Goal: Communication & Community: Answer question/provide support

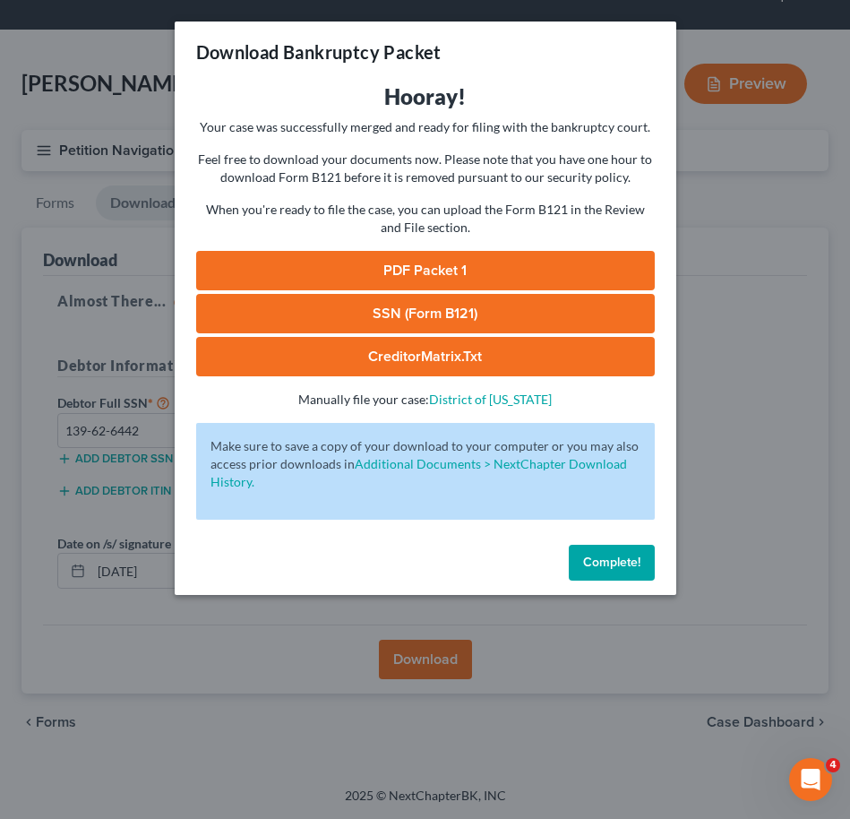
click at [425, 271] on link "PDF Packet 1" at bounding box center [425, 270] width 459 height 39
click at [373, 298] on link "SSN (Form B121)" at bounding box center [425, 313] width 459 height 39
click at [597, 553] on button "Complete!" at bounding box center [612, 563] width 86 height 36
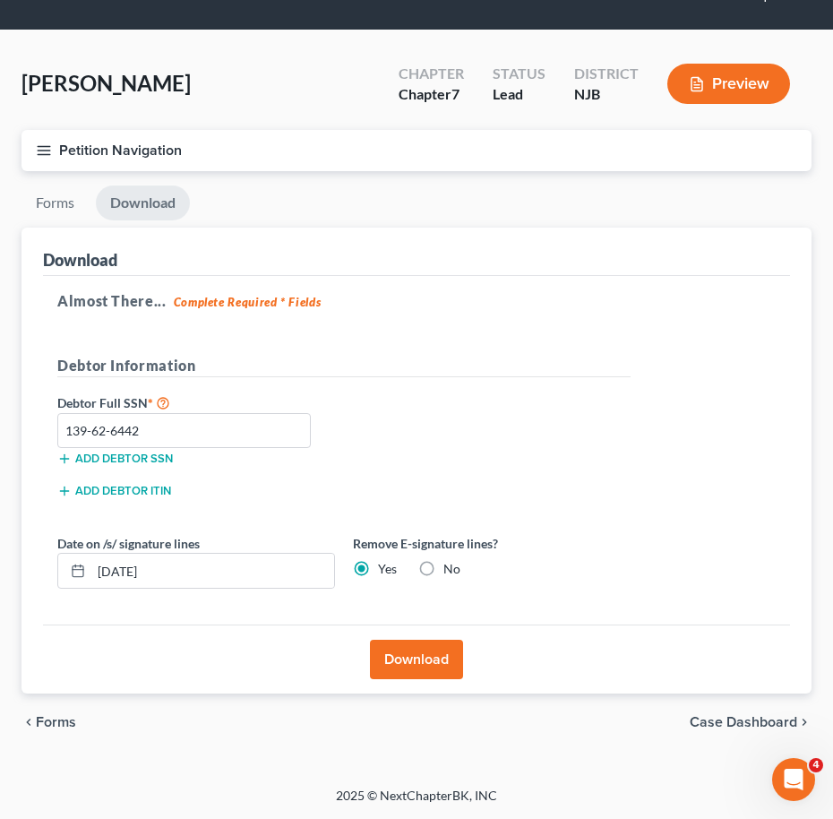
click at [42, 141] on button "Petition Navigation" at bounding box center [416, 150] width 790 height 41
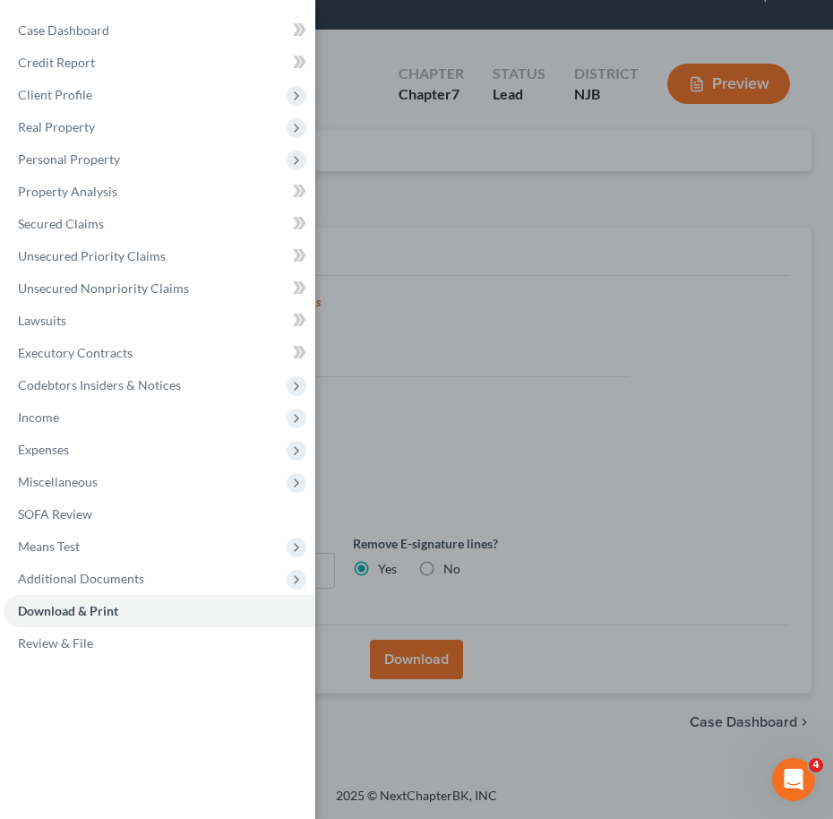
click at [406, 180] on div "Case Dashboard Payments Invoices Payments Payments Credit Report Client Profile" at bounding box center [416, 409] width 833 height 819
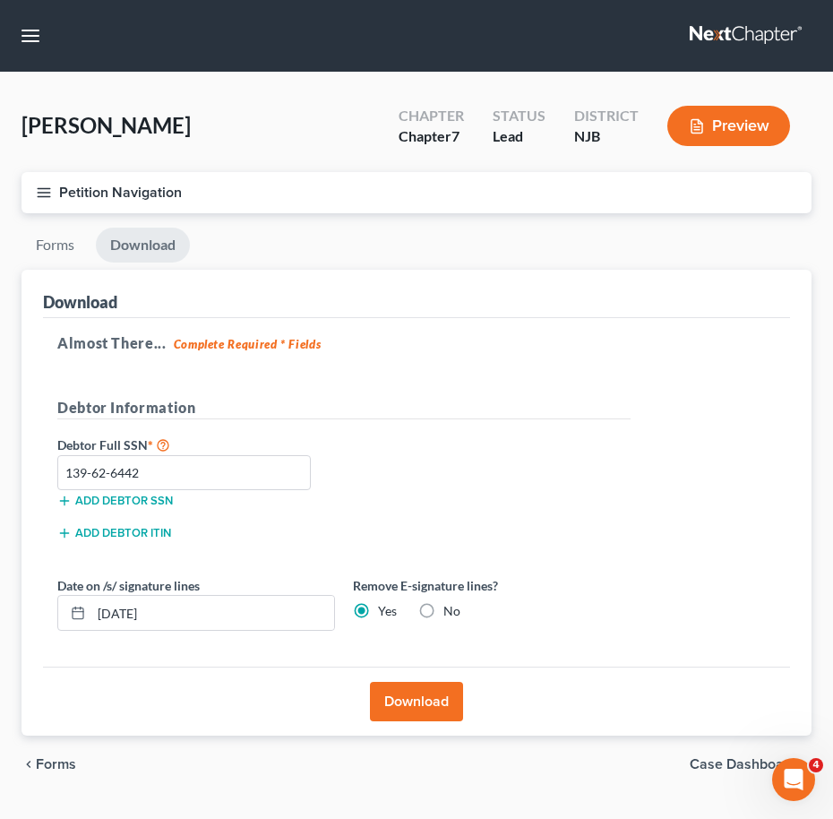
click at [13, 20] on nav "Home New Case Client Portal Directory Cases [PERSON_NAME], Esq. LLC [EMAIL_ADDR…" at bounding box center [416, 36] width 833 height 72
click at [30, 36] on button "button" at bounding box center [30, 36] width 32 height 32
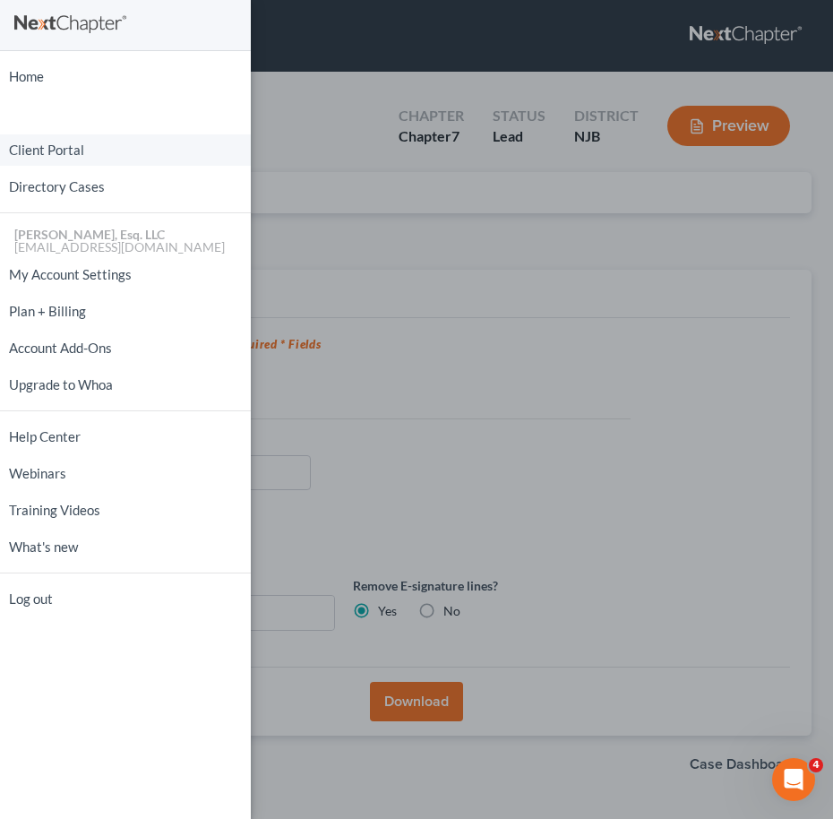
click at [72, 157] on link "Client Portal" at bounding box center [125, 149] width 251 height 31
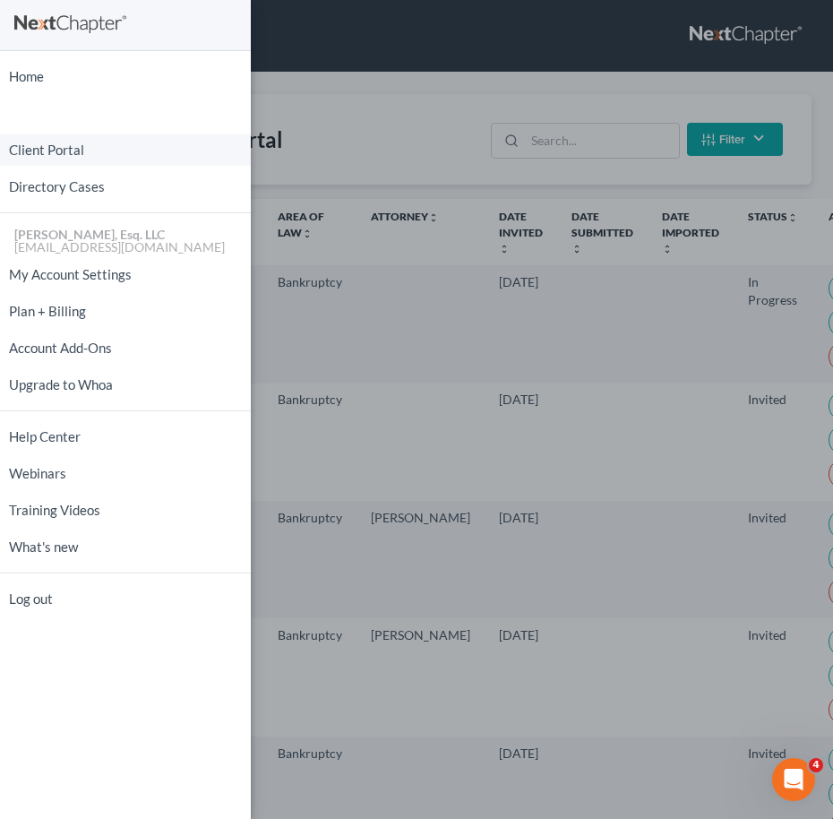
click at [72, 157] on link "Client Portal" at bounding box center [125, 149] width 251 height 31
click at [372, 122] on div "Home New Case Client Portal Directory Cases [PERSON_NAME], Esq. LLC [EMAIL_ADDR…" at bounding box center [416, 409] width 833 height 819
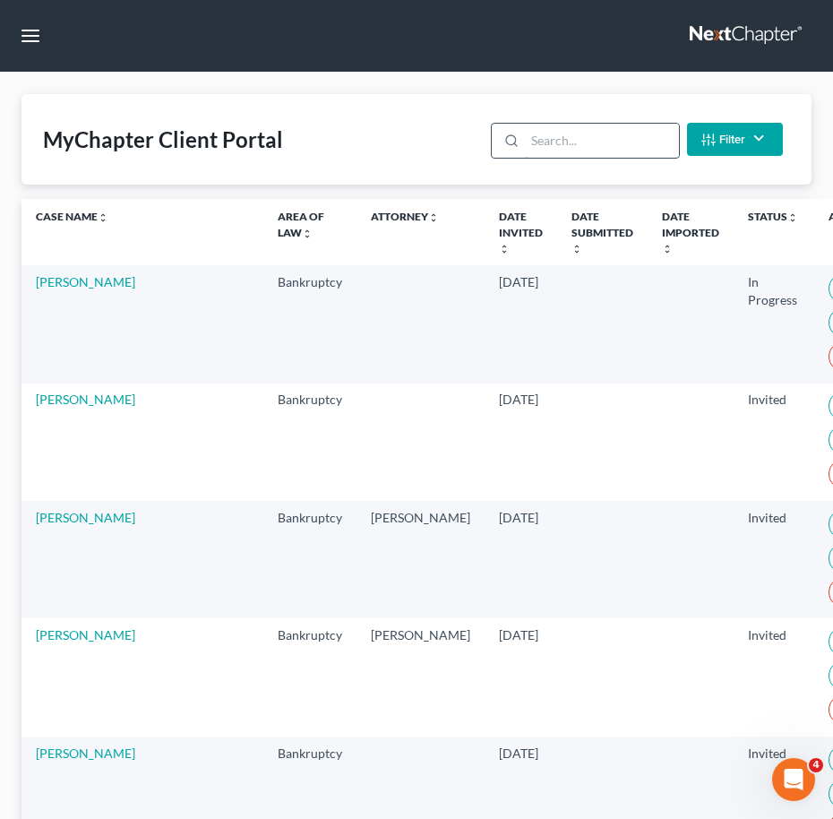
click at [557, 124] on input "search" at bounding box center [601, 141] width 153 height 34
click at [558, 125] on input "search" at bounding box center [601, 141] width 153 height 34
click at [557, 137] on input "search" at bounding box center [601, 141] width 153 height 34
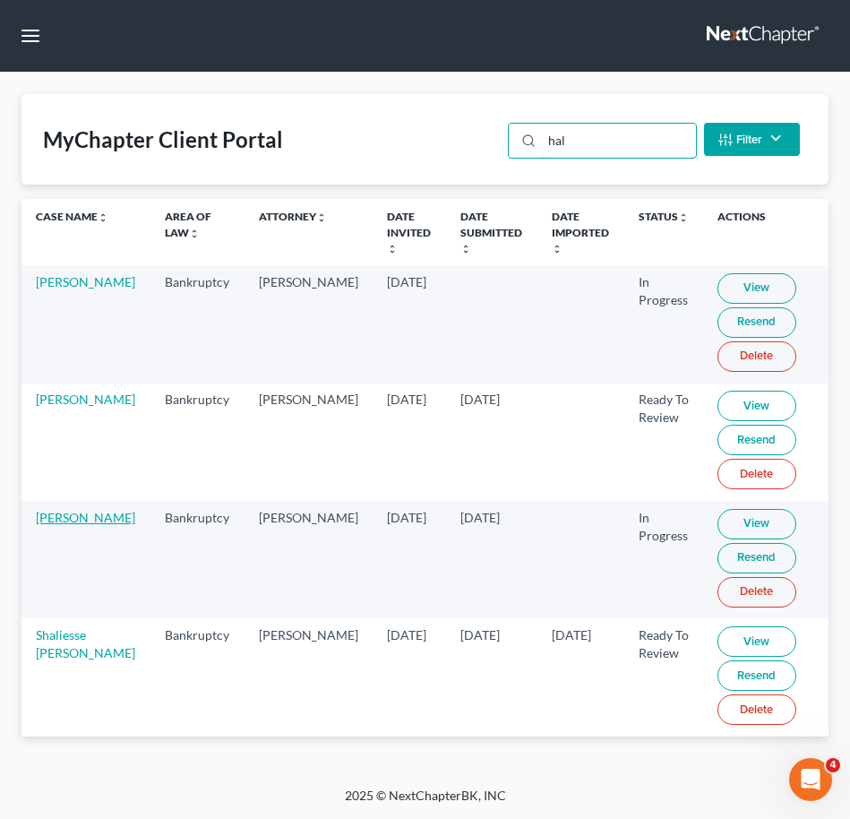
type input "hal"
click at [54, 522] on link "[PERSON_NAME]" at bounding box center [85, 517] width 99 height 15
select select "6"
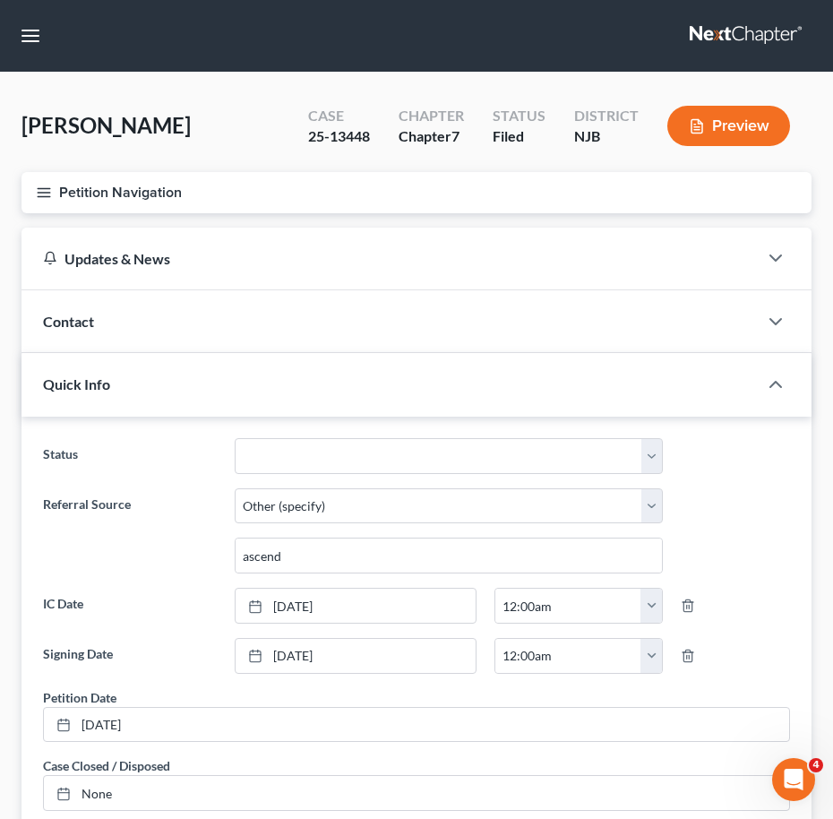
click at [56, 522] on label "Referral Source" at bounding box center [130, 531] width 192 height 86
click at [46, 196] on line "button" at bounding box center [44, 196] width 13 height 0
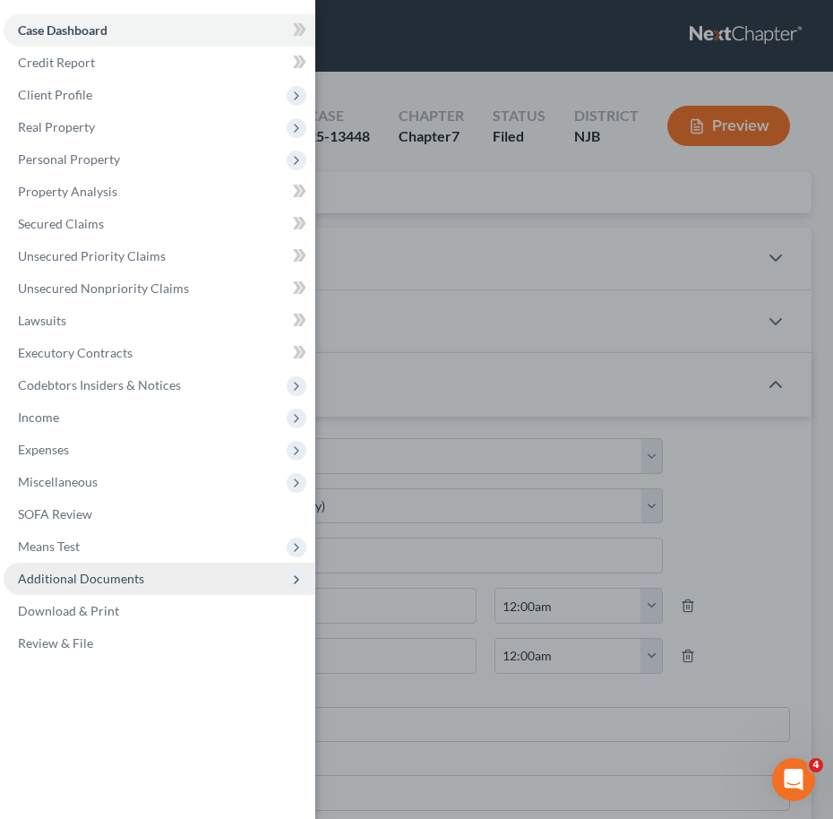
click at [101, 577] on span "Additional Documents" at bounding box center [81, 578] width 126 height 15
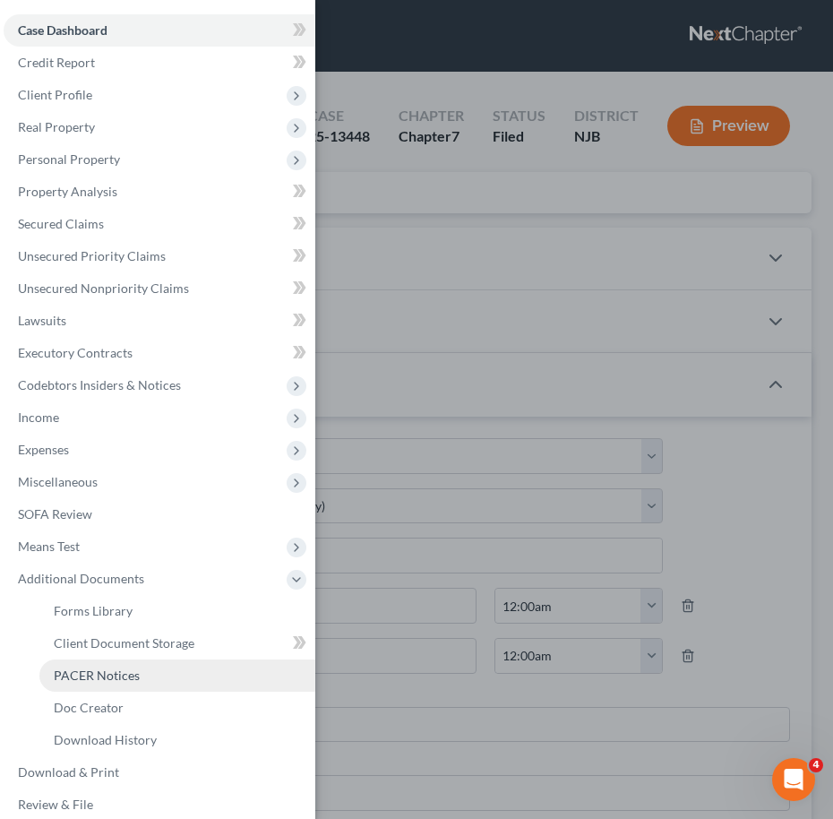
click at [105, 661] on link "PACER Notices" at bounding box center [177, 675] width 276 height 32
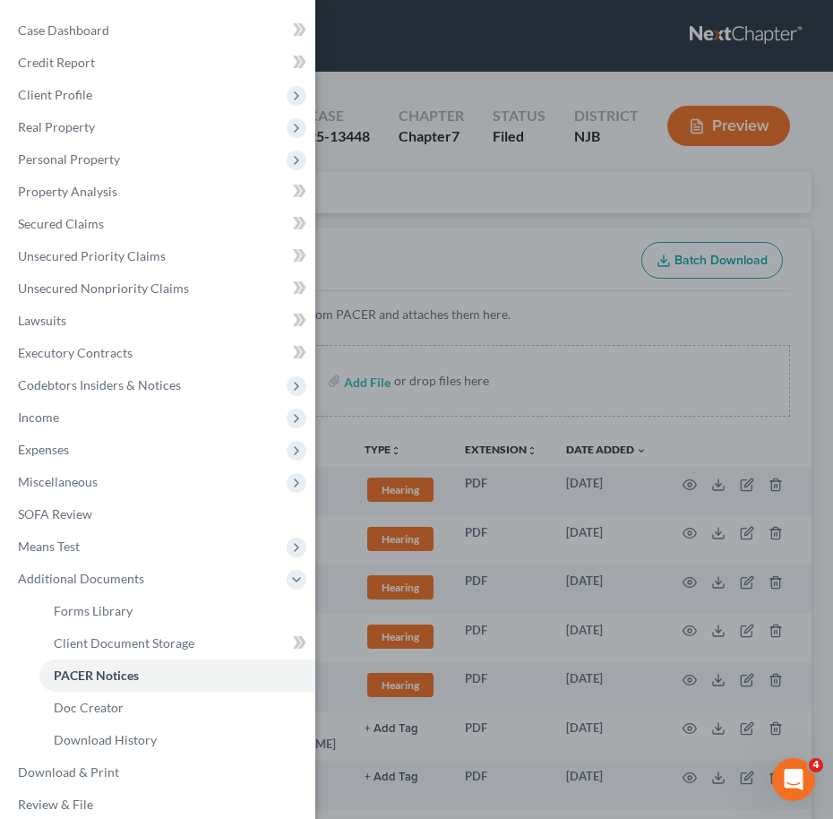
click at [648, 356] on div "Case Dashboard Payments Invoices Payments Payments Credit Report Client Profile" at bounding box center [416, 409] width 833 height 819
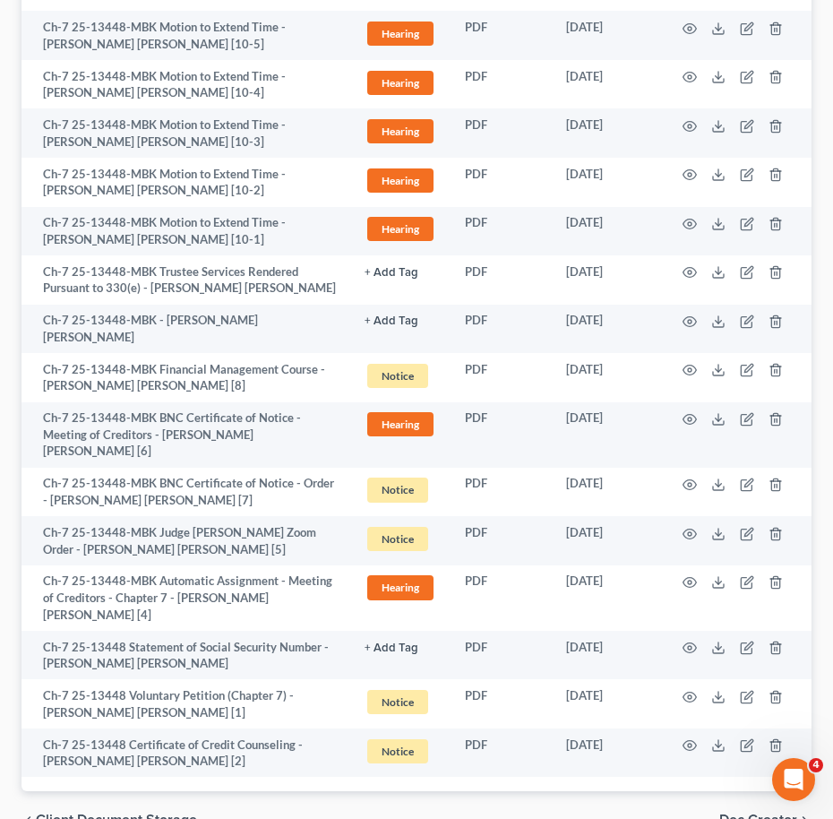
scroll to position [455, 0]
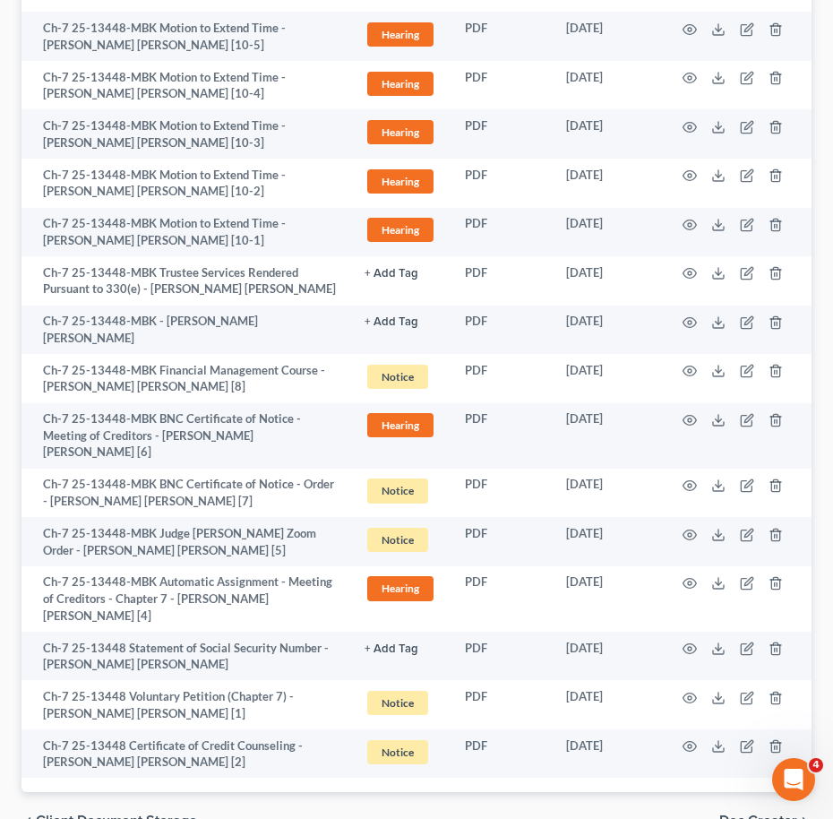
click at [644, 354] on td "[DATE]" at bounding box center [606, 378] width 109 height 49
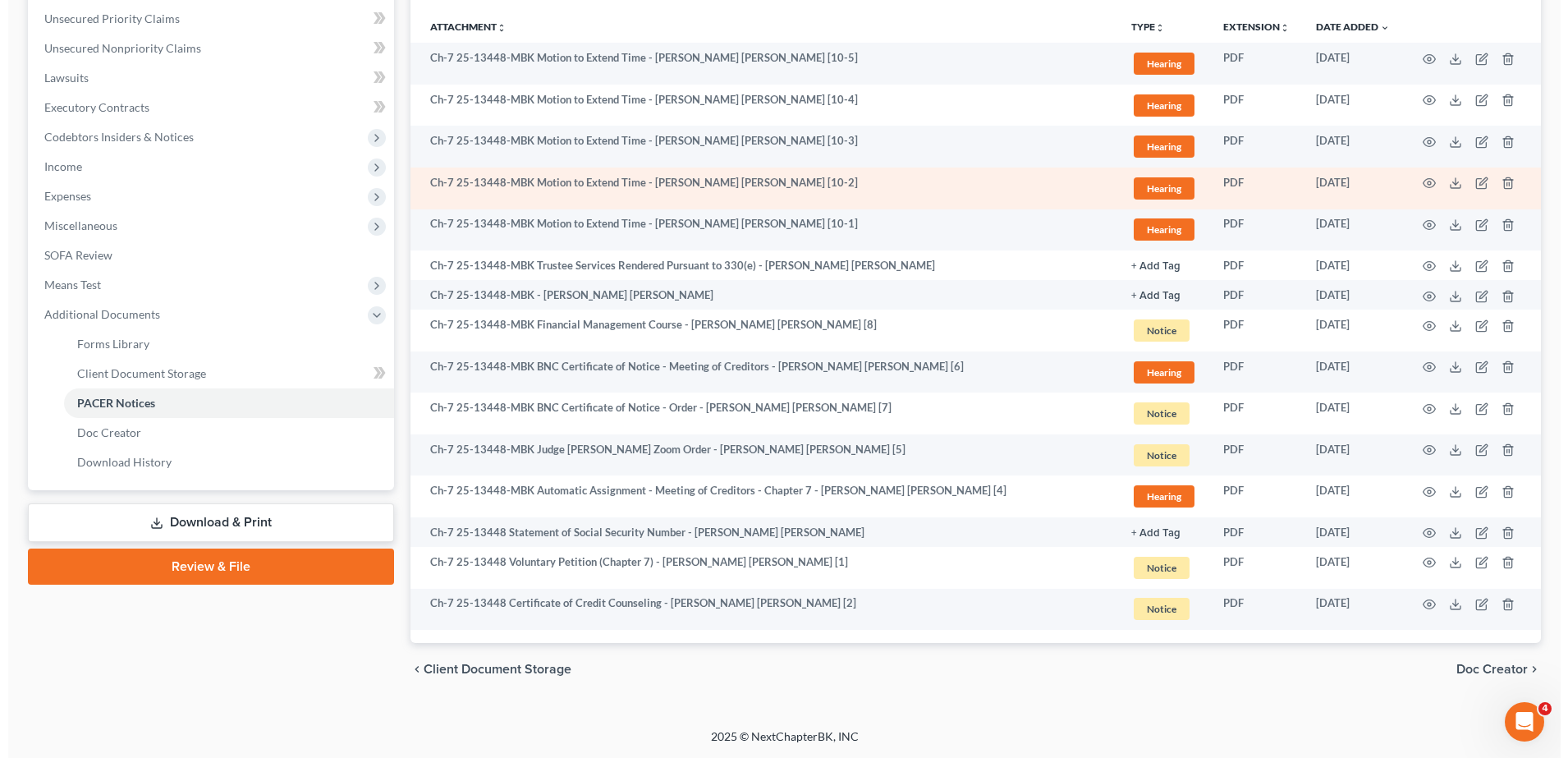
scroll to position [0, 0]
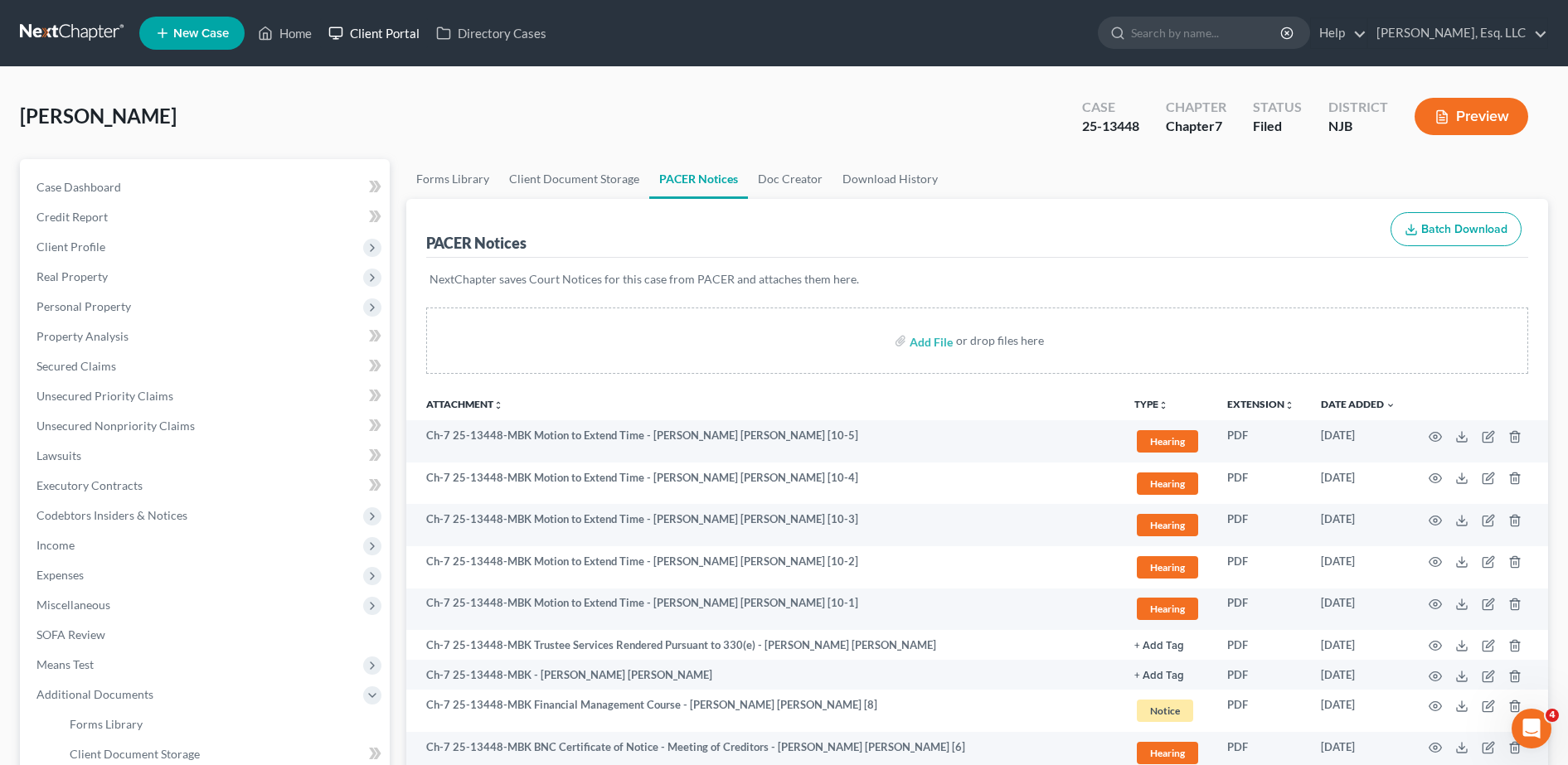
click at [402, 24] on link "Client Portal" at bounding box center [374, 33] width 107 height 30
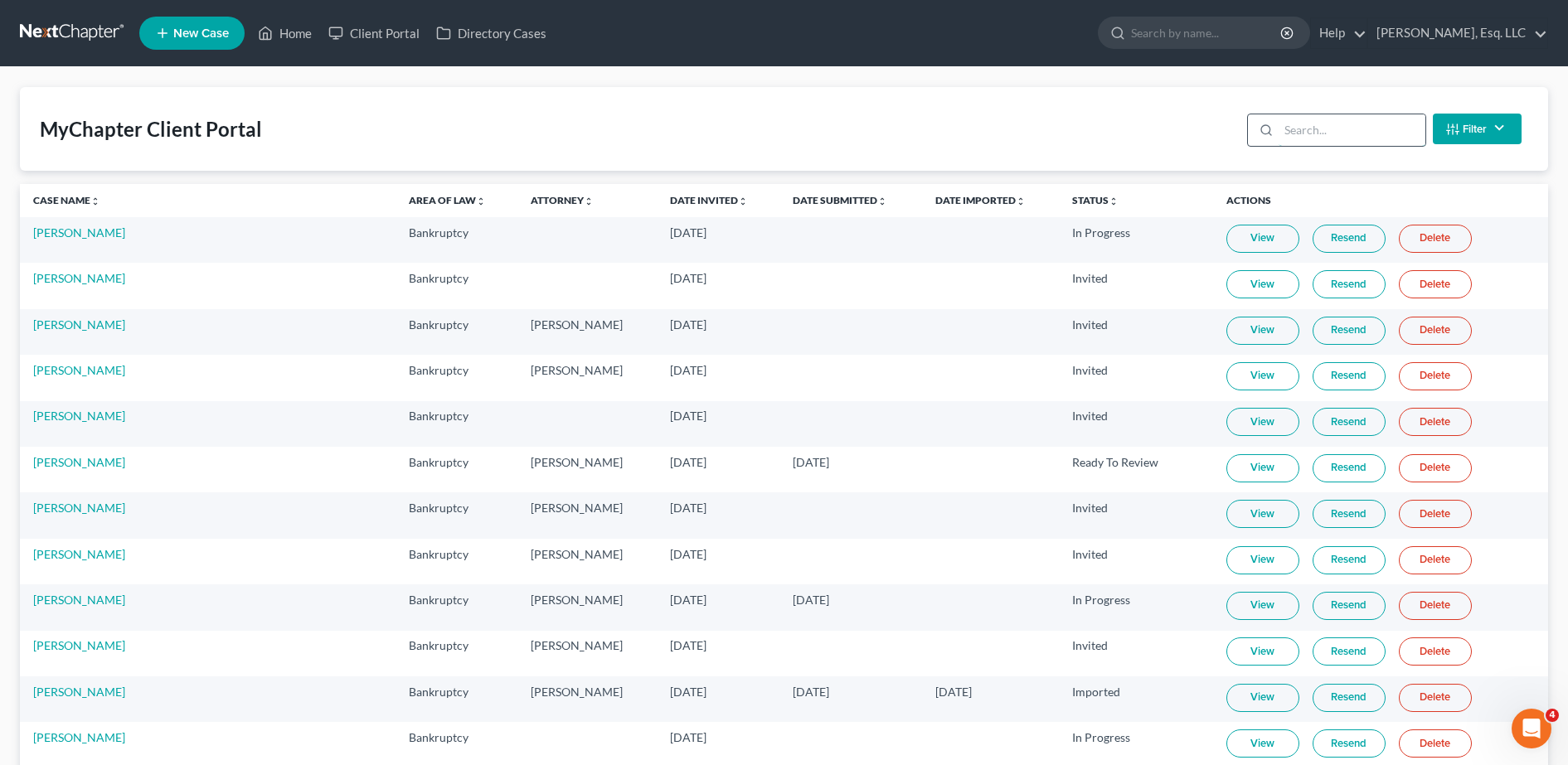
click at [786, 123] on input "search" at bounding box center [1351, 130] width 147 height 31
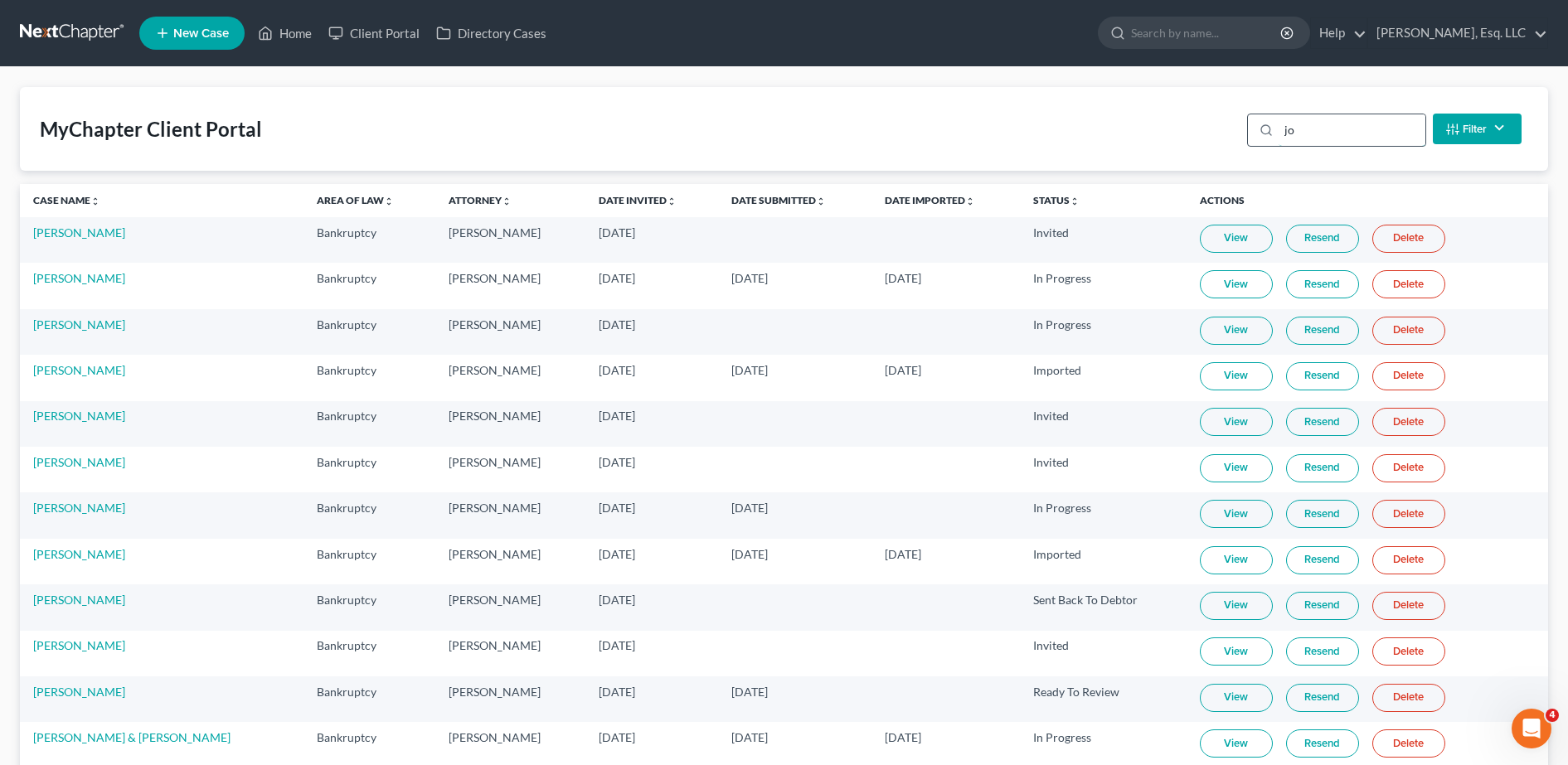
type input "j"
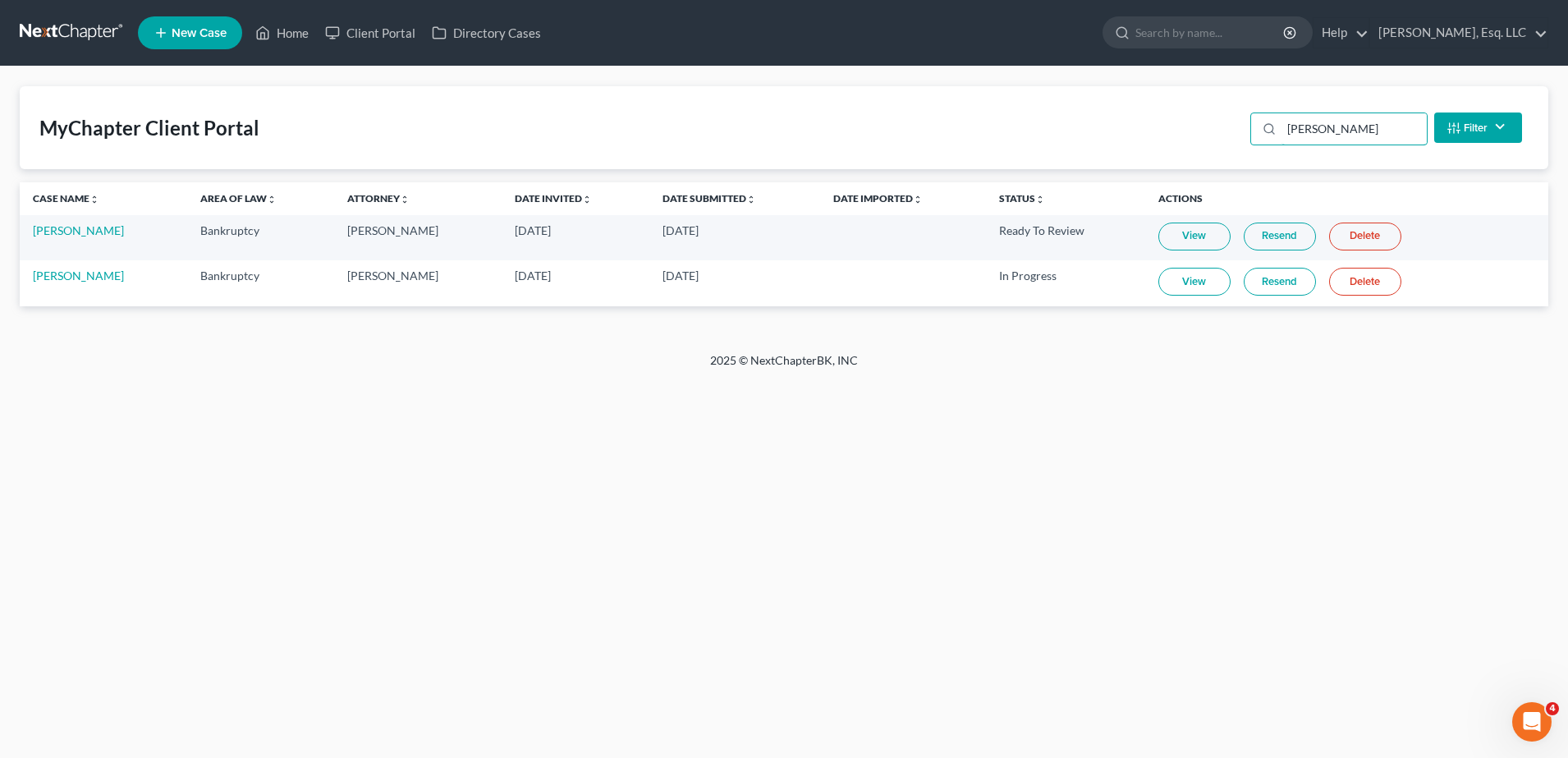
type input "[PERSON_NAME]"
click at [778, 288] on link "Resend" at bounding box center [1279, 281] width 72 height 27
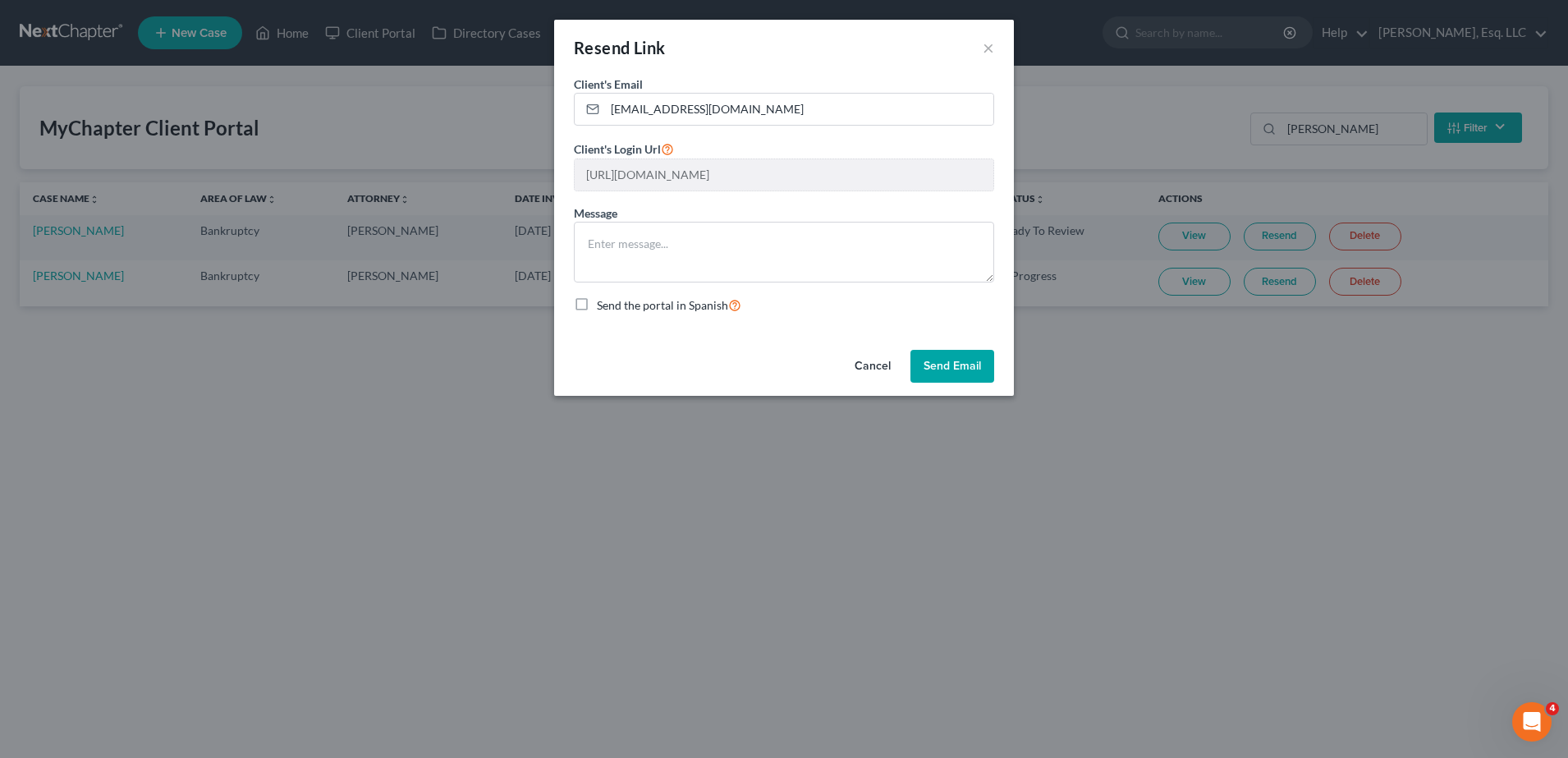
click at [778, 368] on button "Send Email" at bounding box center [951, 367] width 83 height 33
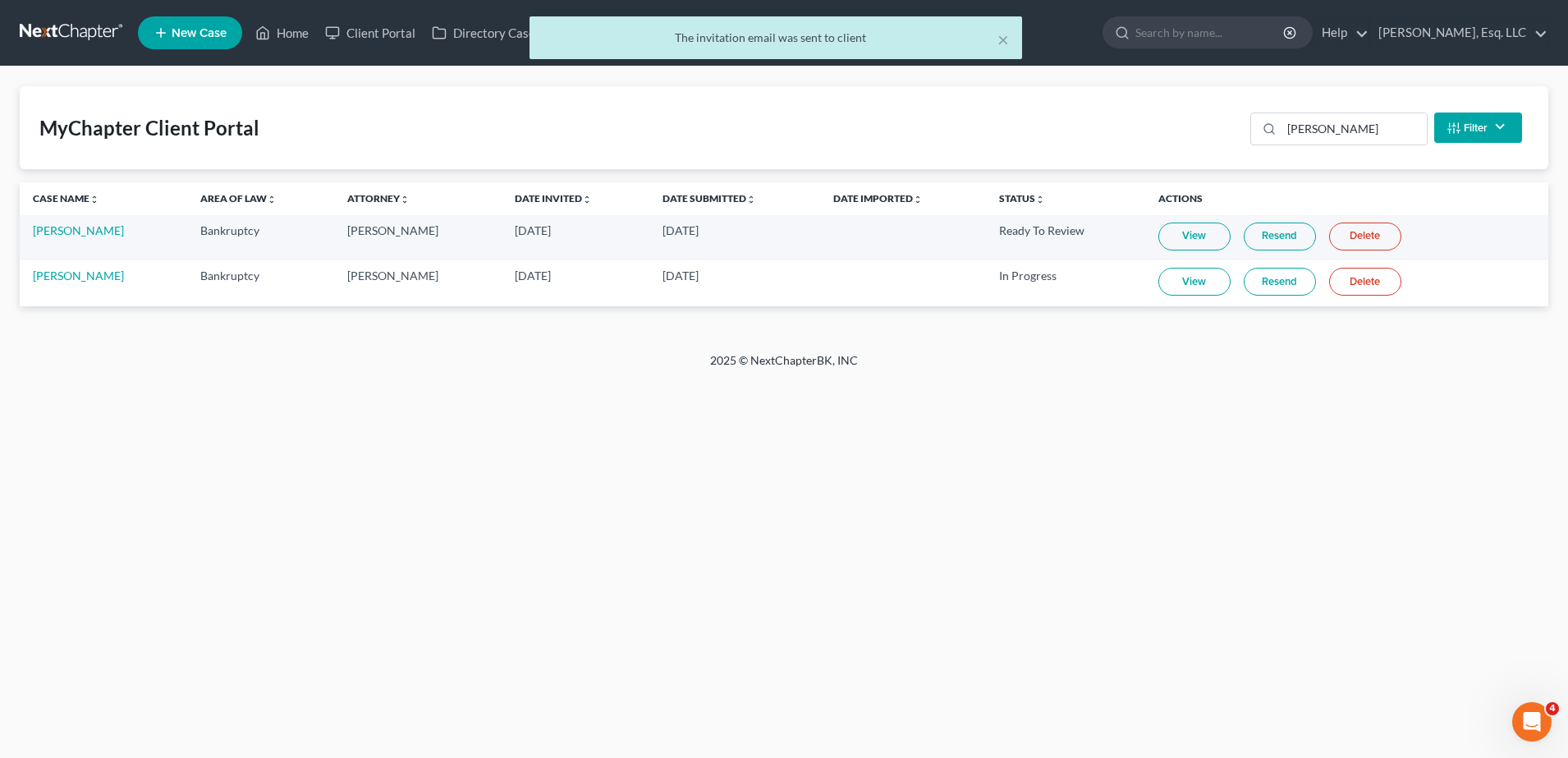
click at [778, 280] on link "Resend" at bounding box center [1279, 281] width 72 height 27
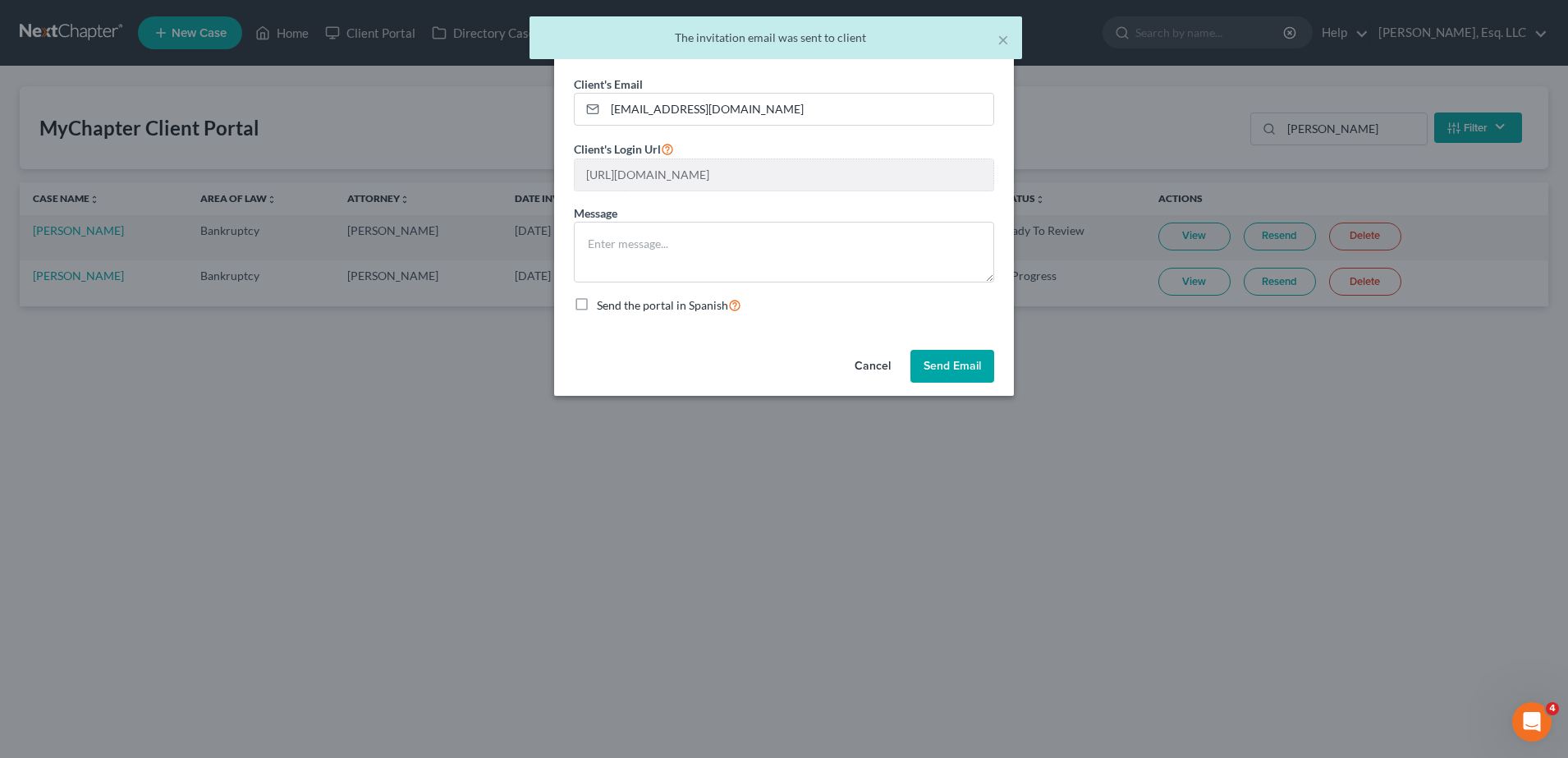
click at [778, 359] on button "Send Email" at bounding box center [951, 367] width 83 height 33
